Goal: Transaction & Acquisition: Purchase product/service

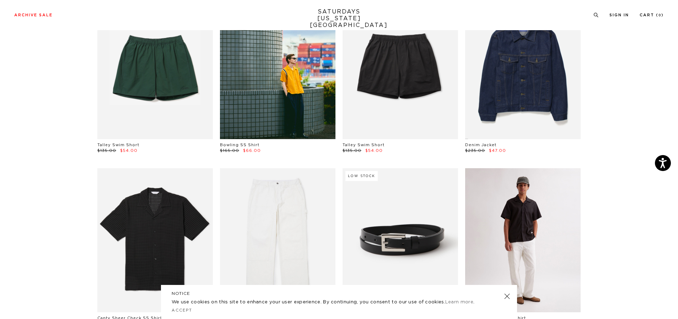
scroll to position [391, 0]
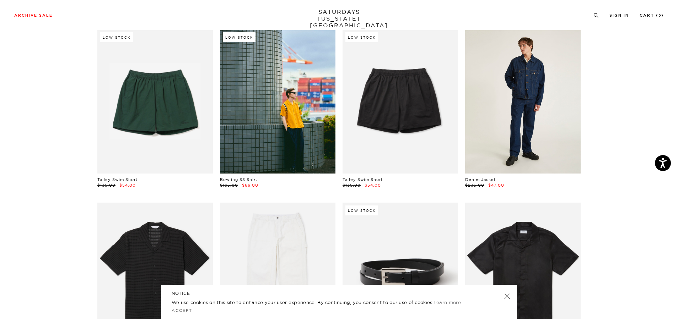
click at [557, 104] on link at bounding box center [522, 101] width 115 height 144
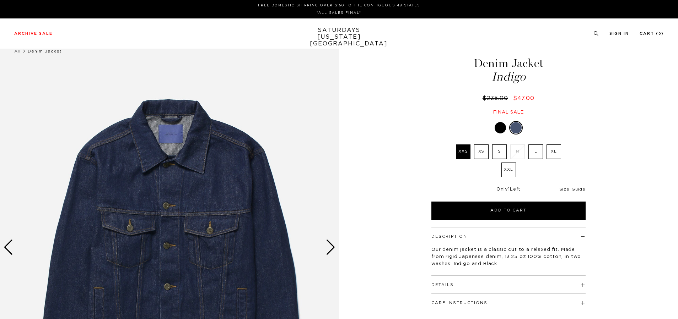
click at [497, 129] on div at bounding box center [499, 127] width 11 height 11
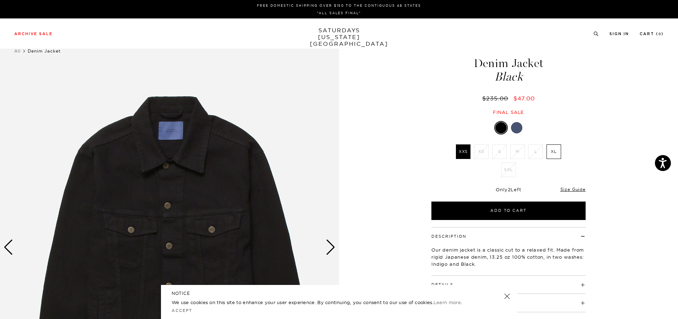
click at [520, 127] on div at bounding box center [516, 127] width 11 height 11
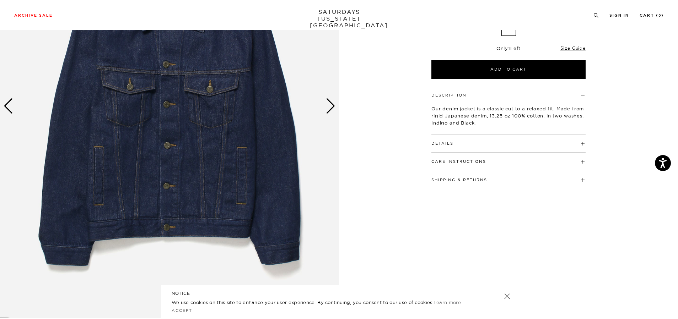
scroll to position [142, 0]
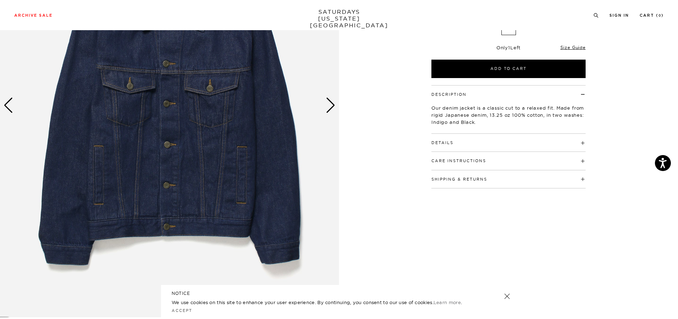
click at [329, 107] on div "Next slide" at bounding box center [331, 106] width 10 height 16
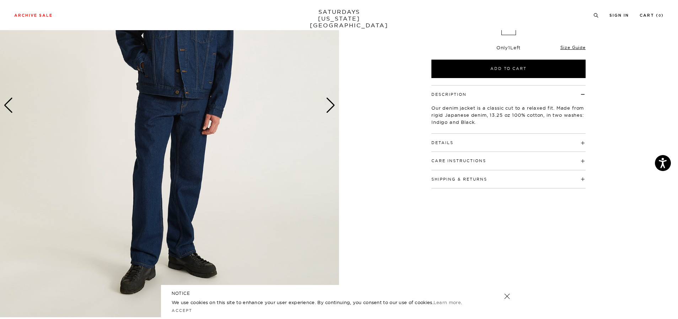
click at [329, 107] on div "Next slide" at bounding box center [331, 106] width 10 height 16
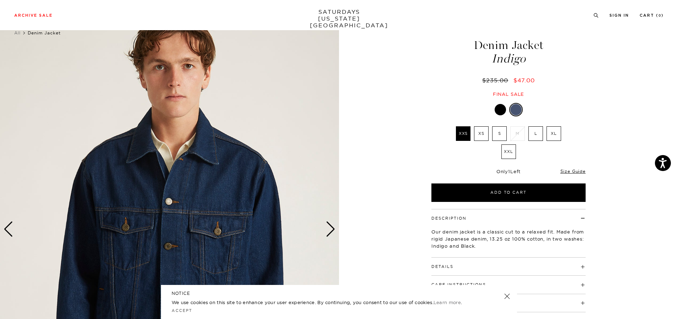
scroll to position [0, 0]
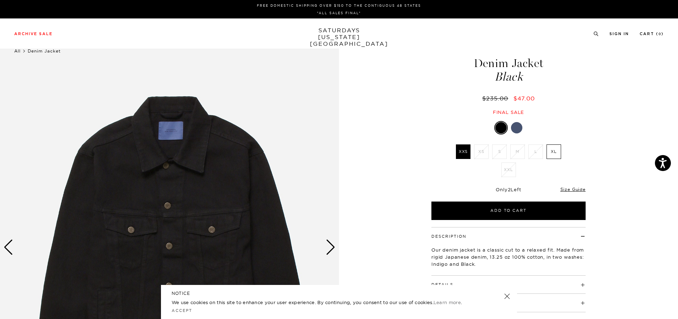
click at [16, 51] on link "All" at bounding box center [17, 50] width 6 height 5
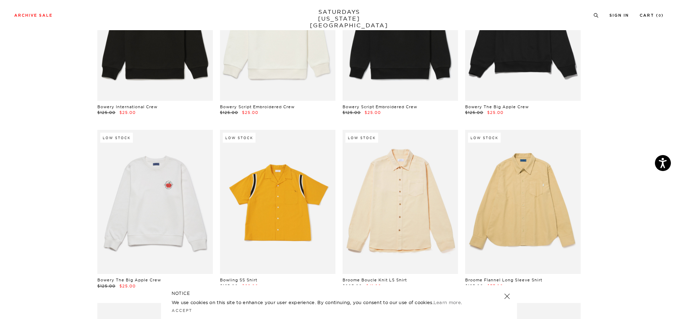
scroll to position [710, 0]
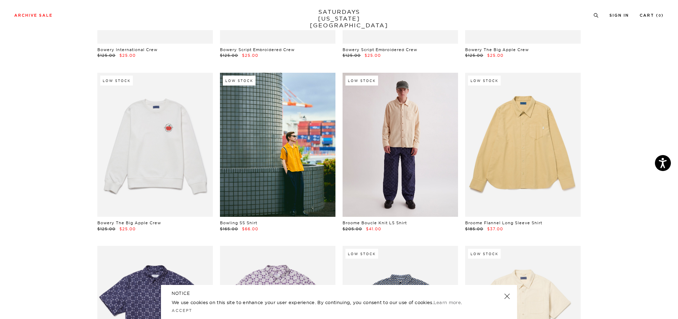
click at [395, 140] on link at bounding box center [399, 145] width 115 height 144
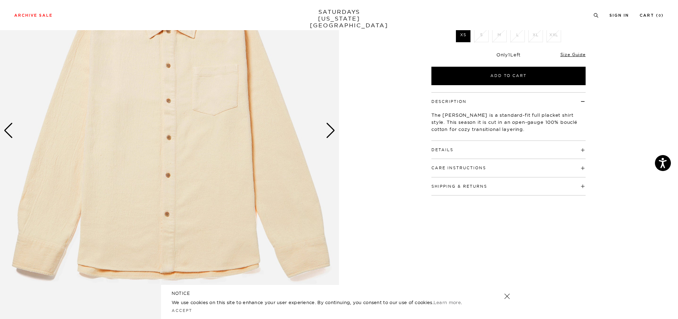
scroll to position [107, 0]
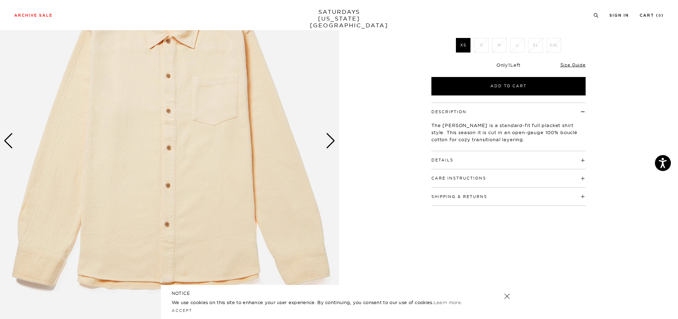
click at [332, 147] on div "Next slide" at bounding box center [331, 141] width 10 height 16
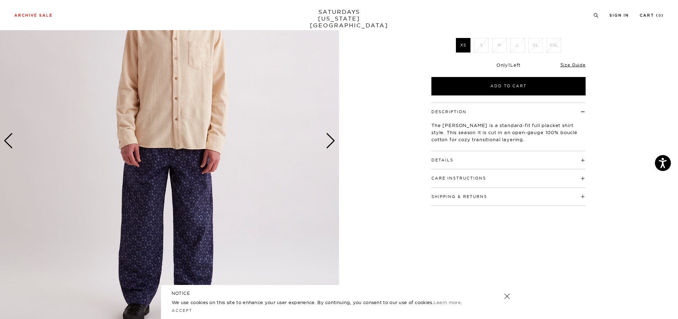
click at [332, 147] on div "Next slide" at bounding box center [331, 141] width 10 height 16
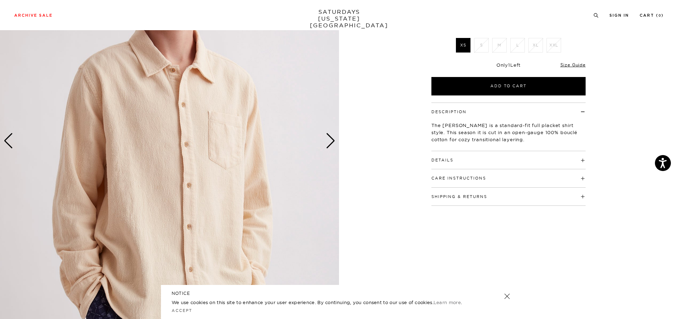
click at [332, 147] on div "Next slide" at bounding box center [331, 141] width 10 height 16
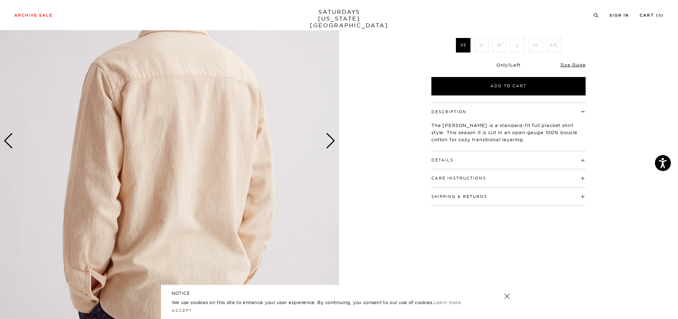
click at [332, 147] on div "Next slide" at bounding box center [331, 141] width 10 height 16
